Goal: Book appointment/travel/reservation

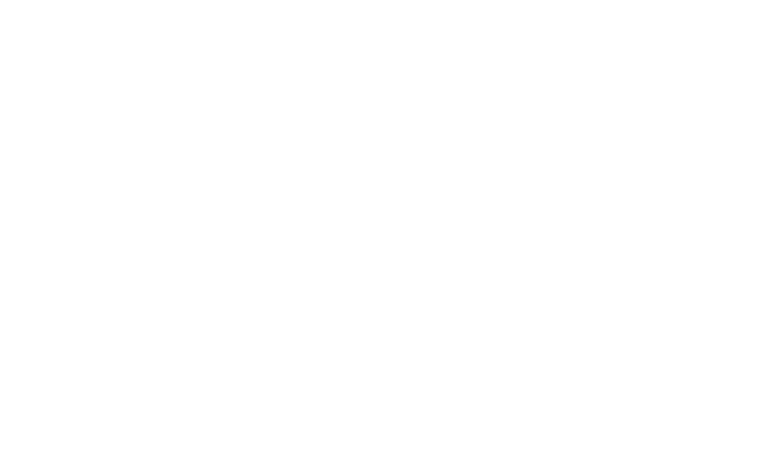
scroll to position [2506, 0]
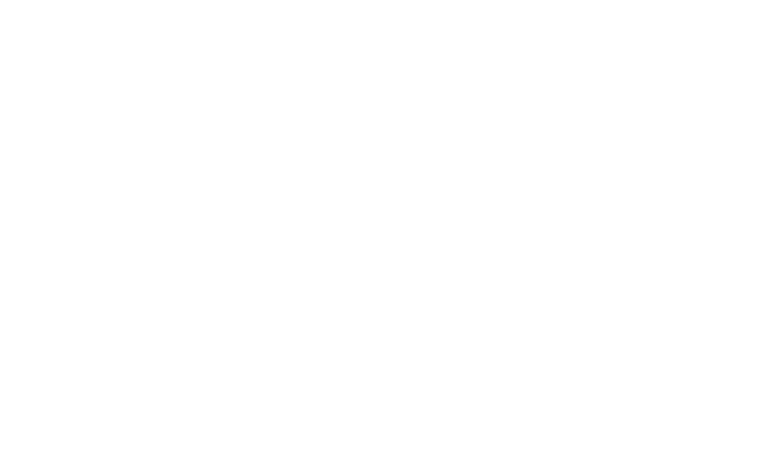
click at [139, 319] on span "Familienhotel finden" at bounding box center [112, 326] width 158 height 15
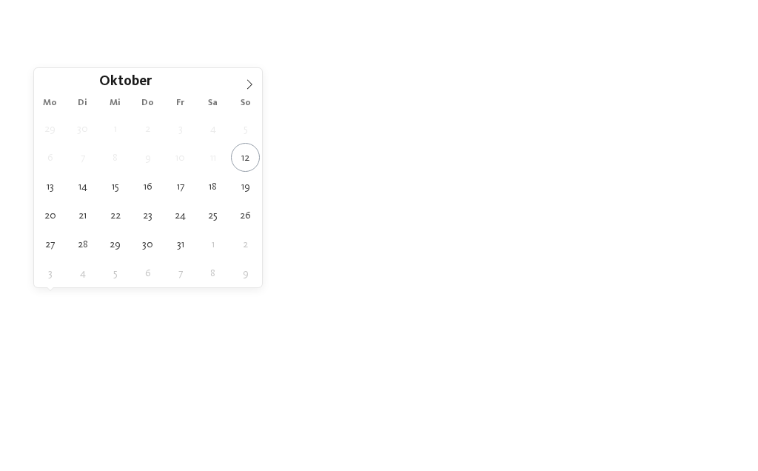
click at [248, 87] on icon at bounding box center [249, 84] width 10 height 10
click at [256, 84] on span at bounding box center [249, 80] width 25 height 25
click at [257, 91] on span at bounding box center [249, 80] width 25 height 25
type input "****"
click at [258, 89] on span at bounding box center [249, 80] width 25 height 25
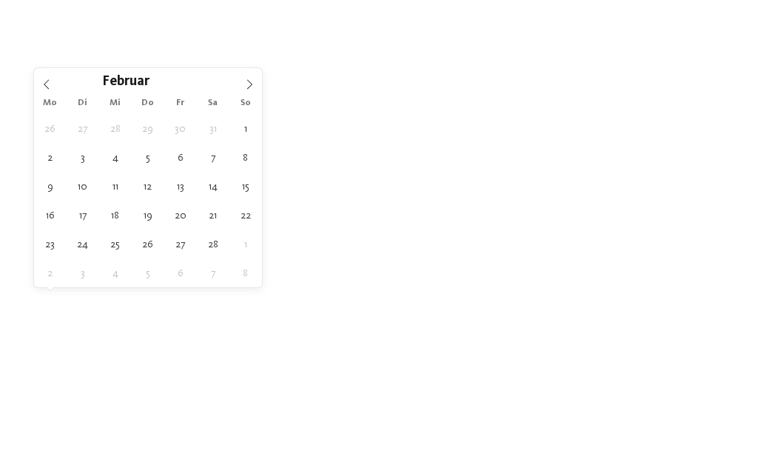
type div "[DATE]"
type input "****"
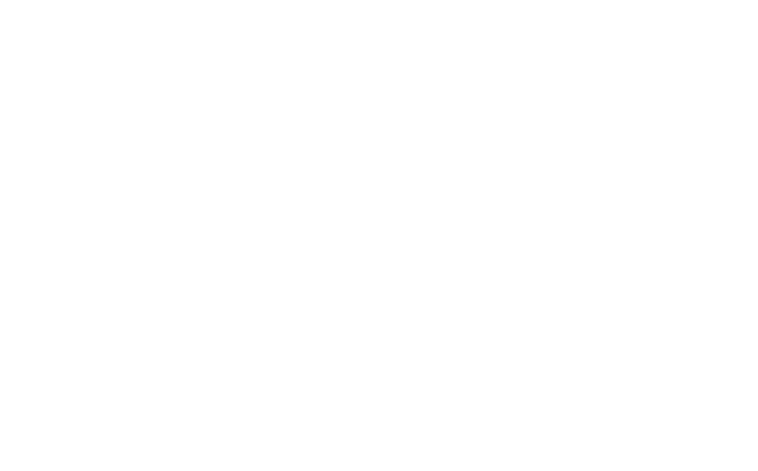
click at [222, 304] on span "[DATE]" at bounding box center [199, 303] width 70 height 10
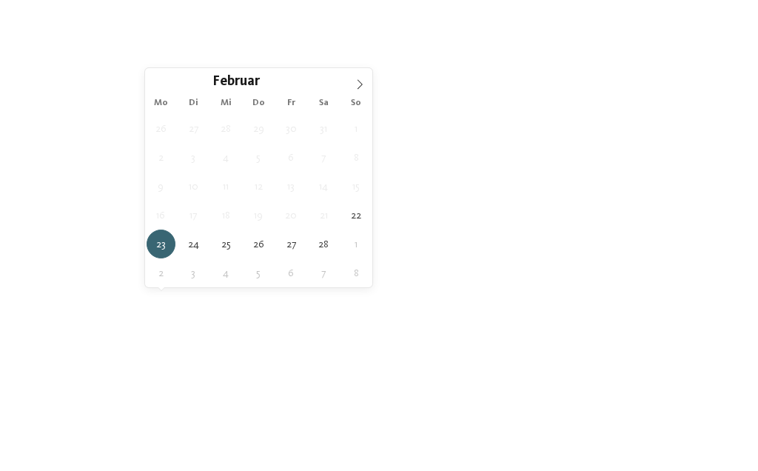
type div "[DATE]"
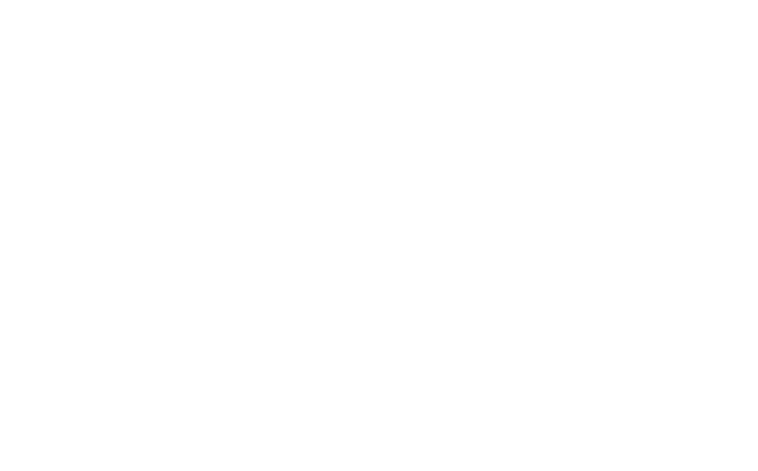
click at [353, 301] on icon at bounding box center [353, 303] width 6 height 6
click at [444, 147] on div "Dolomiten" at bounding box center [379, 162] width 193 height 30
click at [436, 318] on div "übernehmen" at bounding box center [379, 333] width 193 height 30
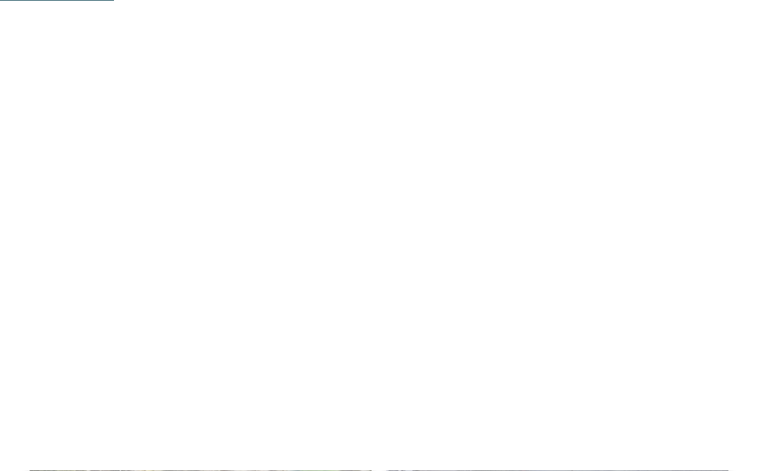
scroll to position [457, 0]
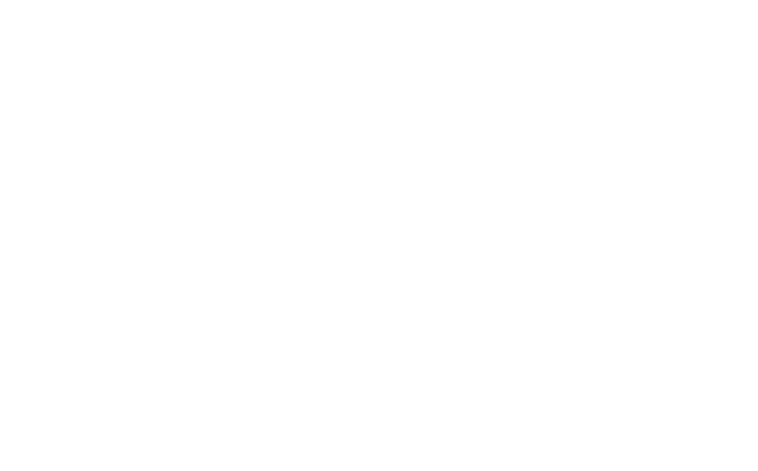
click at [558, 209] on span "Dolomiten – Vierschach-Innichen" at bounding box center [481, 206] width 161 height 10
click at [435, 219] on span "Appartements" at bounding box center [418, 222] width 66 height 9
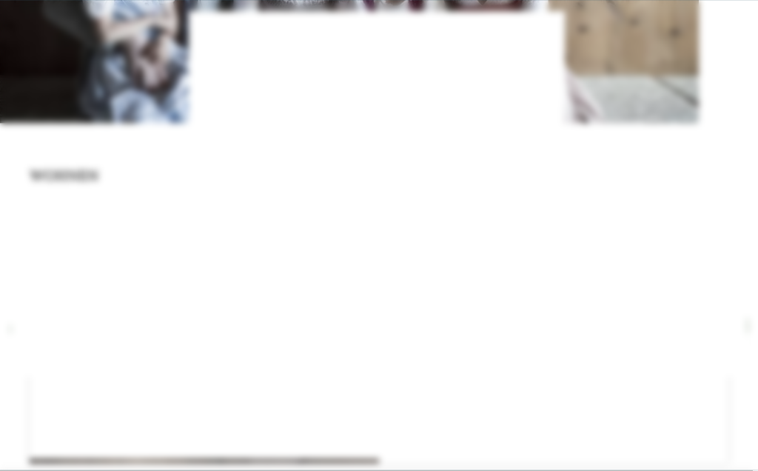
click at [657, 82] on icon at bounding box center [663, 95] width 32 height 26
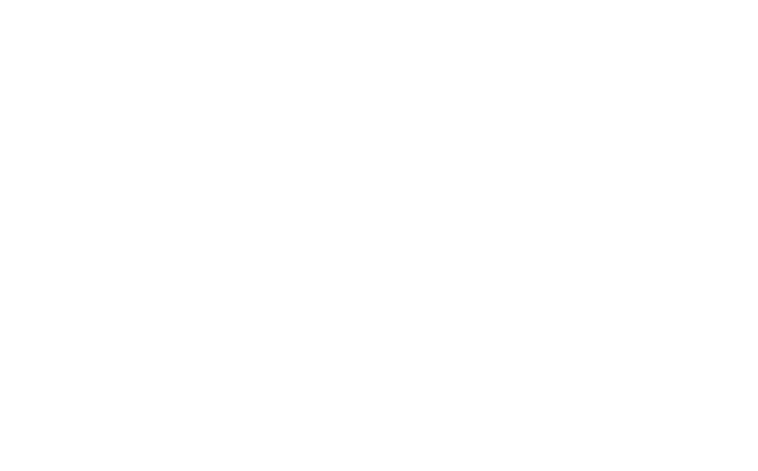
scroll to position [1846, 0]
click at [487, 264] on link "jetzt anfragen" at bounding box center [459, 262] width 122 height 30
